Goal: Share content: Share content

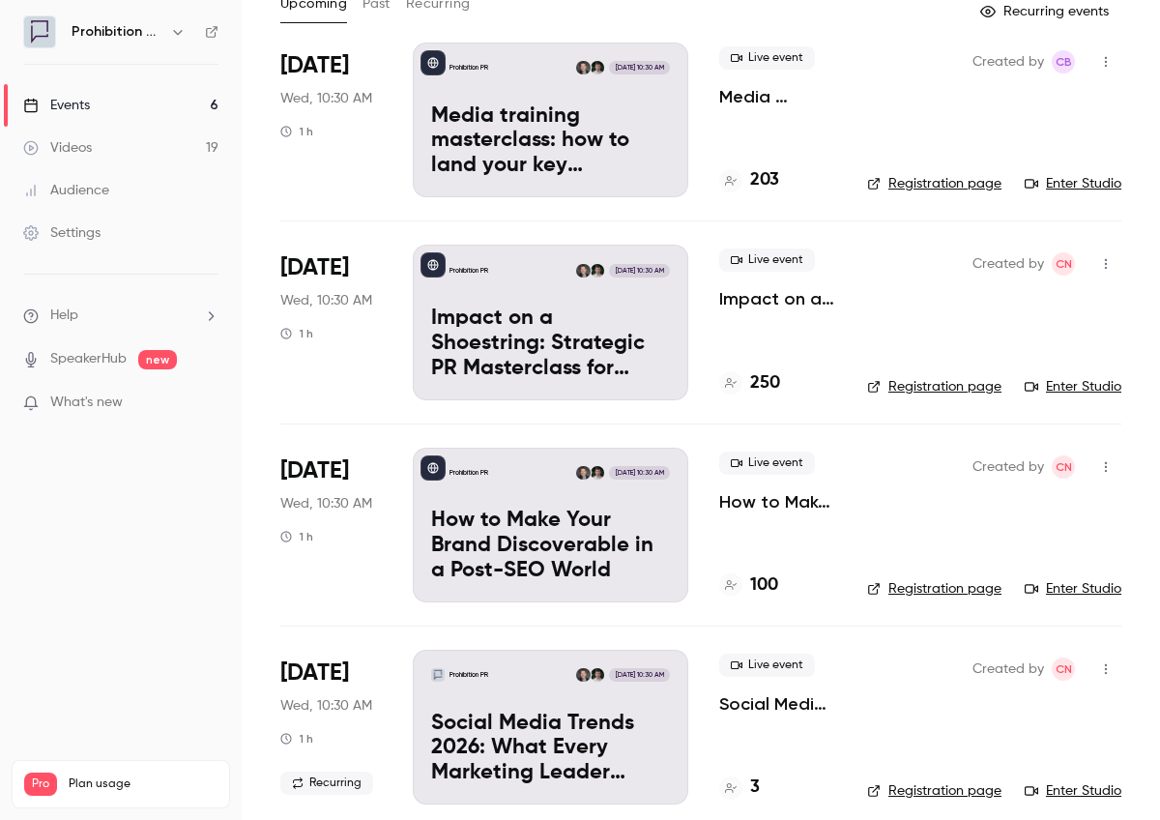
scroll to position [148, 0]
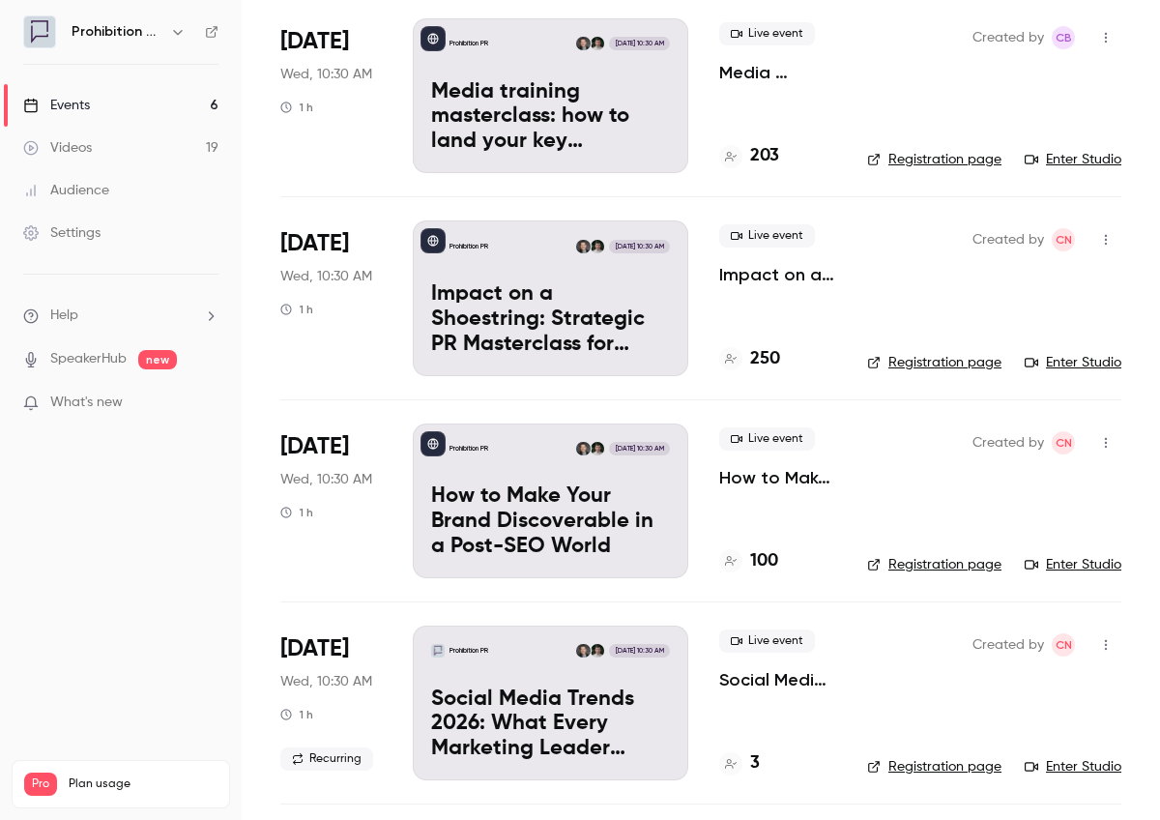
click at [519, 529] on p "How to Make Your Brand Discoverable in a Post-SEO World" at bounding box center [550, 521] width 239 height 74
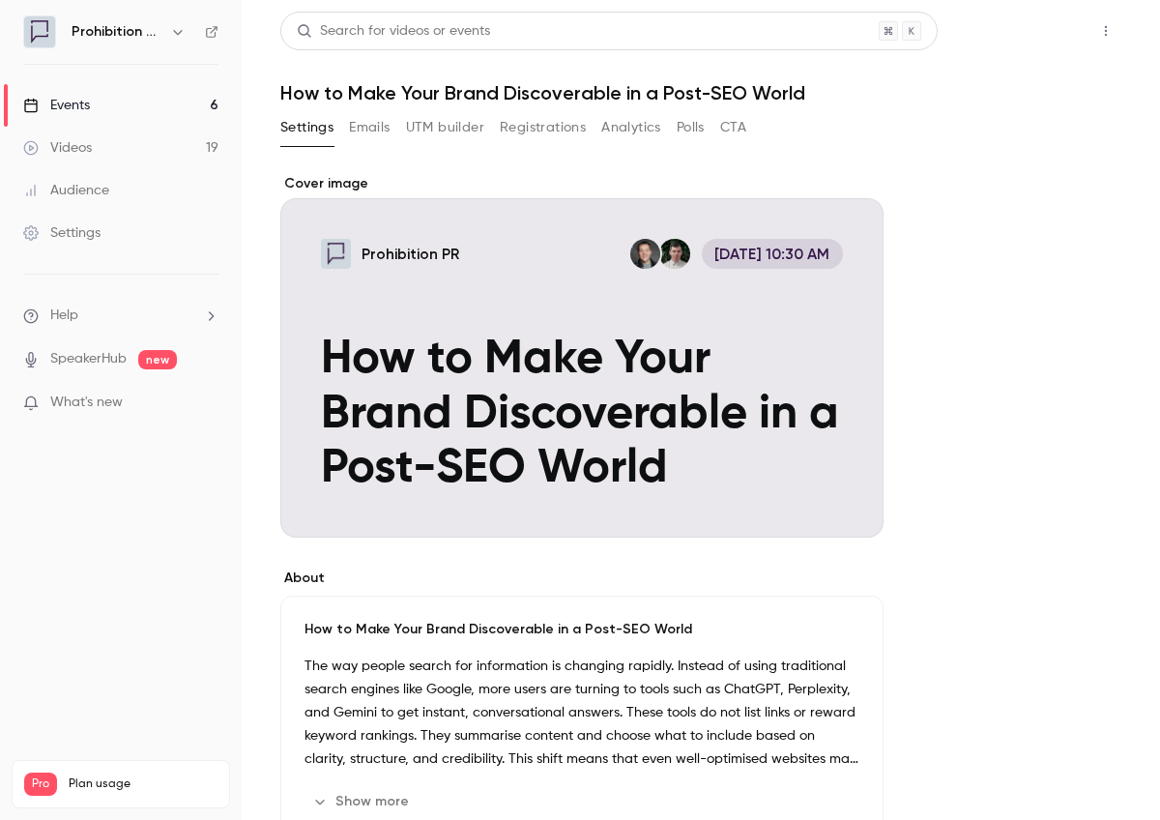
click at [1034, 35] on button "Share" at bounding box center [1037, 31] width 76 height 39
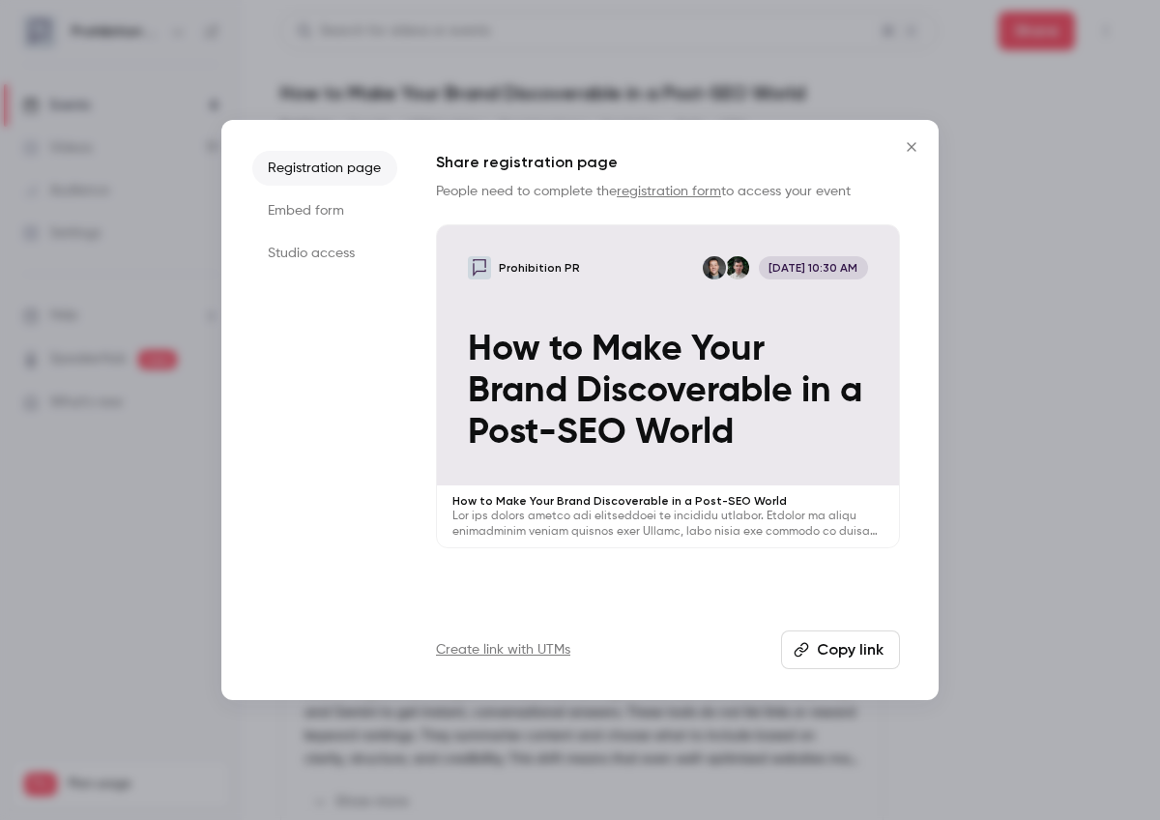
click at [825, 647] on button "Copy link" at bounding box center [840, 650] width 119 height 39
